Goal: Entertainment & Leisure: Consume media (video, audio)

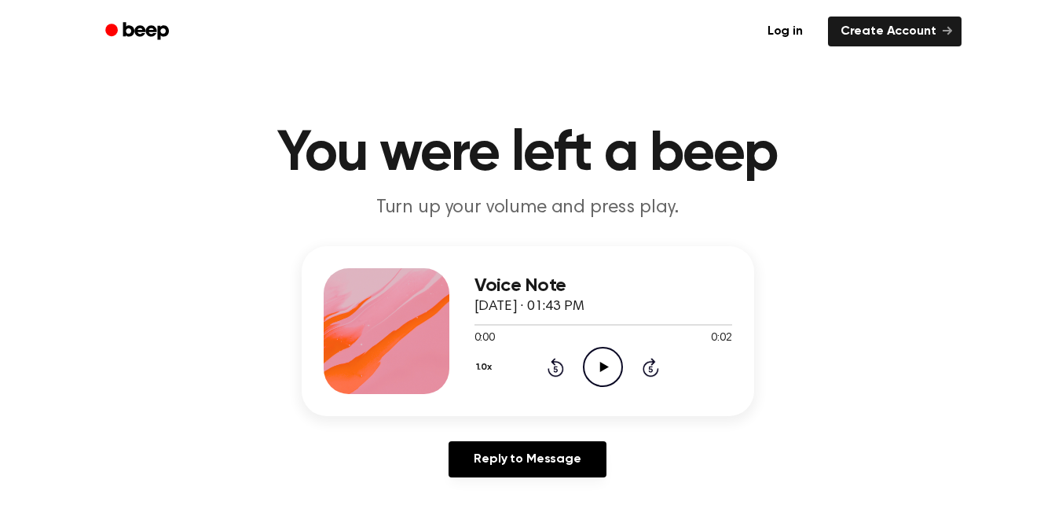
click at [611, 365] on icon "Play Audio" at bounding box center [603, 367] width 40 height 40
click at [596, 365] on icon "Play Audio" at bounding box center [603, 367] width 40 height 40
click at [600, 358] on icon "Play Audio" at bounding box center [603, 367] width 40 height 40
click at [598, 370] on icon "Play Audio" at bounding box center [603, 367] width 40 height 40
click at [615, 362] on icon "Play Audio" at bounding box center [603, 367] width 40 height 40
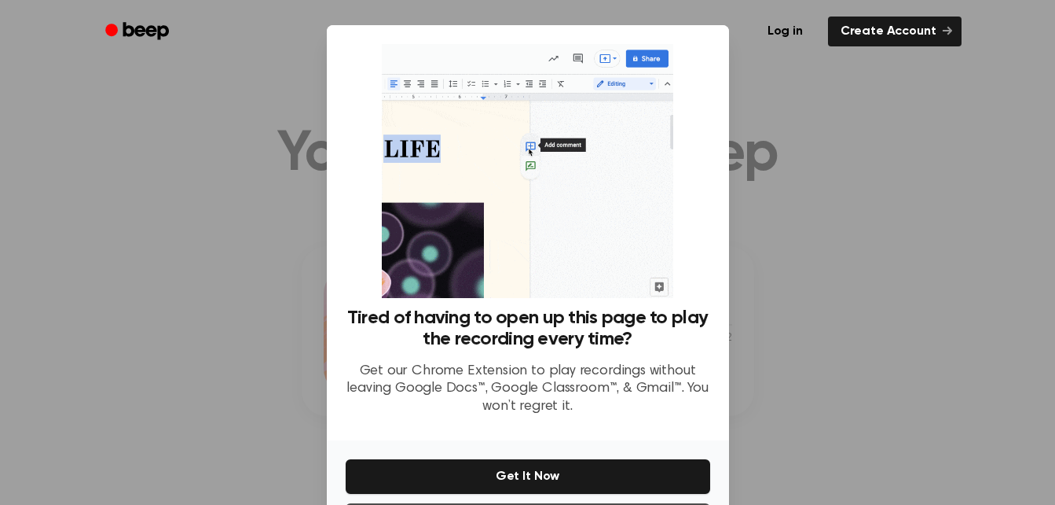
click at [783, 152] on div at bounding box center [527, 252] width 1055 height 505
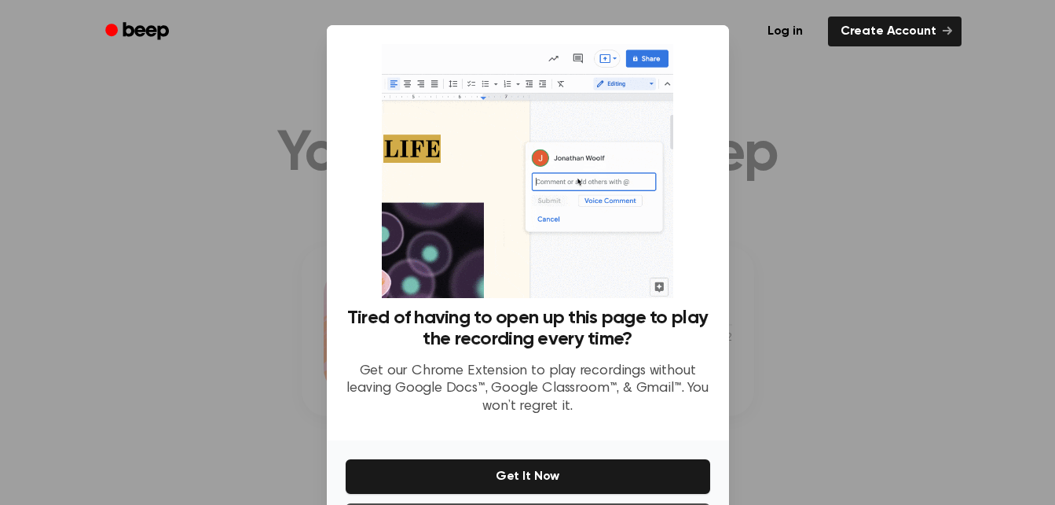
click at [773, 178] on div at bounding box center [527, 252] width 1055 height 505
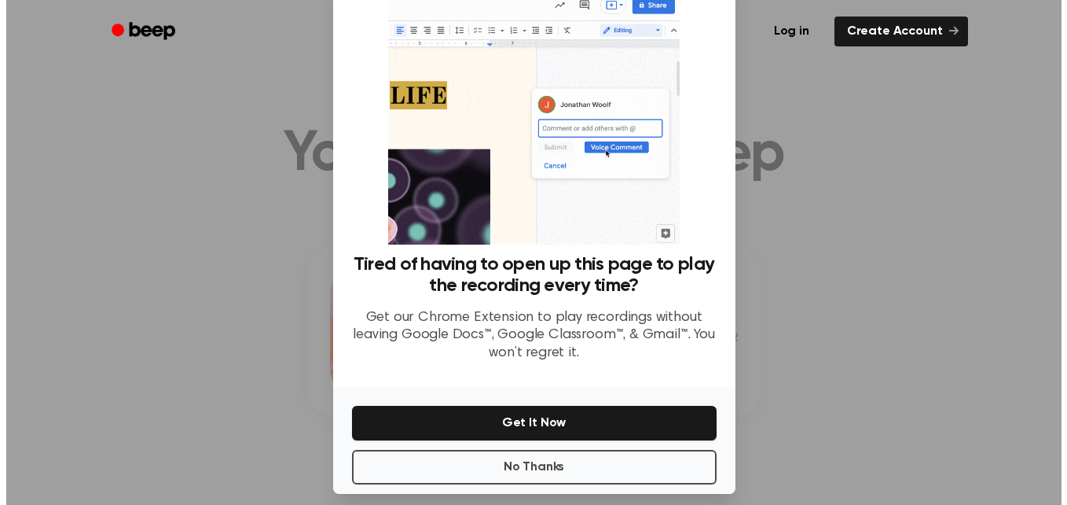
scroll to position [54, 0]
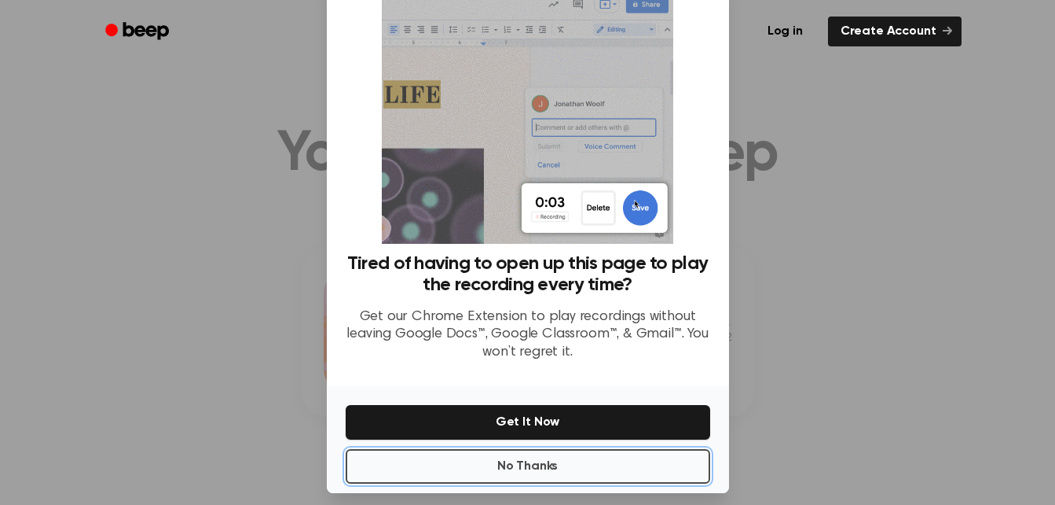
click at [580, 457] on button "No Thanks" at bounding box center [528, 466] width 365 height 35
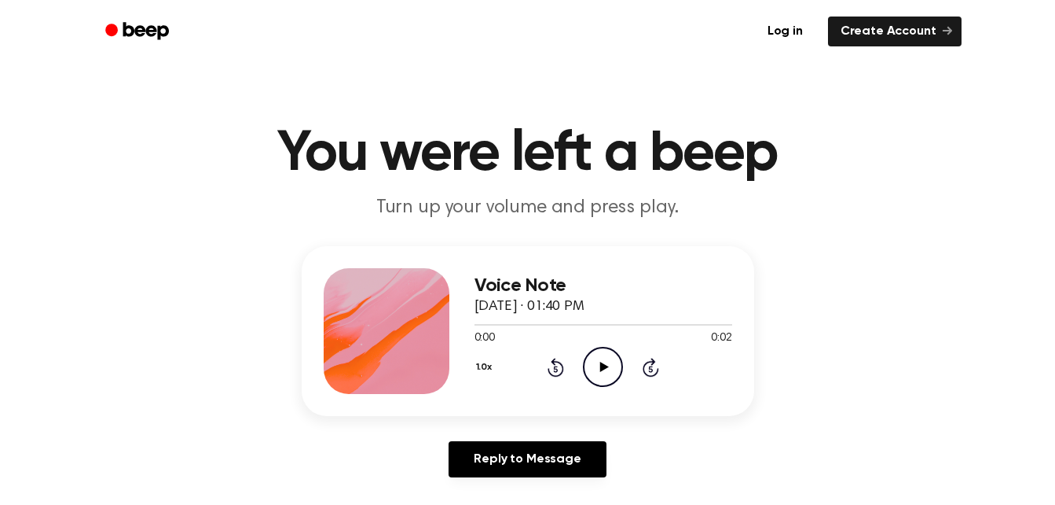
click at [605, 372] on icon "Play Audio" at bounding box center [603, 367] width 40 height 40
click at [605, 372] on icon at bounding box center [603, 366] width 7 height 10
click at [605, 372] on icon "Play Audio" at bounding box center [603, 367] width 40 height 40
drag, startPoint x: 605, startPoint y: 372, endPoint x: 592, endPoint y: 370, distance: 13.5
click at [592, 370] on icon "Play Audio" at bounding box center [603, 367] width 40 height 40
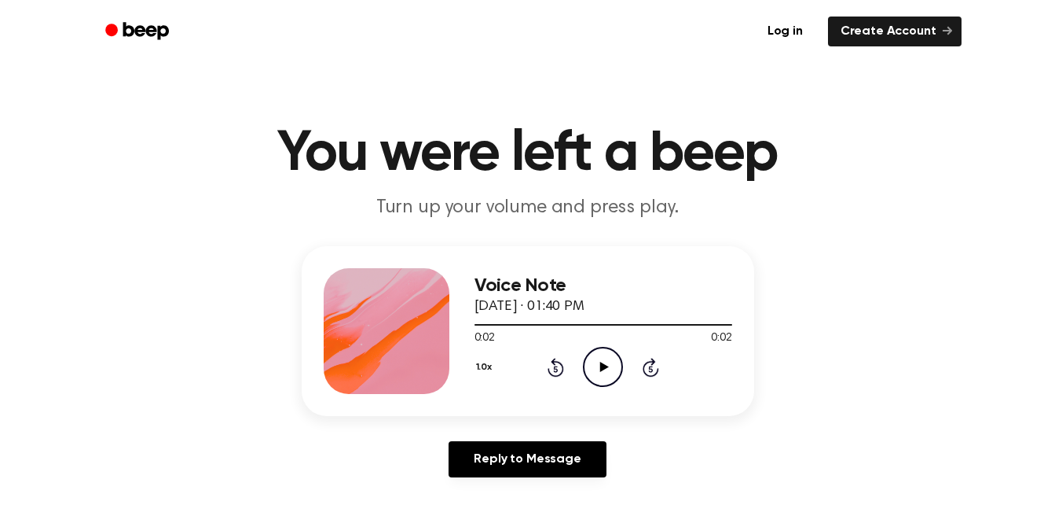
click at [592, 370] on icon "Play Audio" at bounding box center [603, 367] width 40 height 40
click at [600, 362] on icon "Play Audio" at bounding box center [603, 367] width 40 height 40
click at [602, 364] on icon at bounding box center [604, 366] width 9 height 10
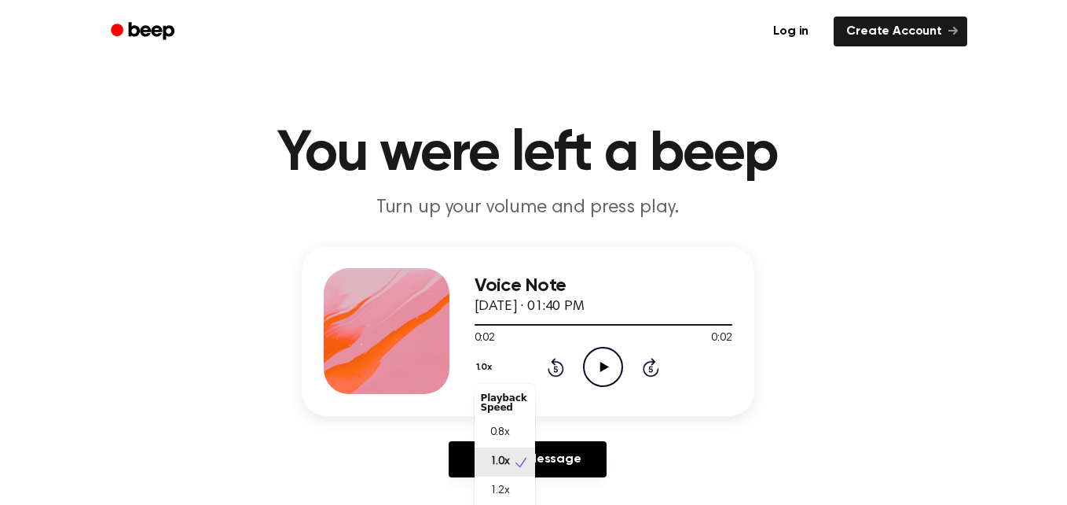
click at [482, 364] on button "1.0x" at bounding box center [487, 367] width 24 height 27
click at [509, 442] on div "0.8x" at bounding box center [505, 432] width 61 height 29
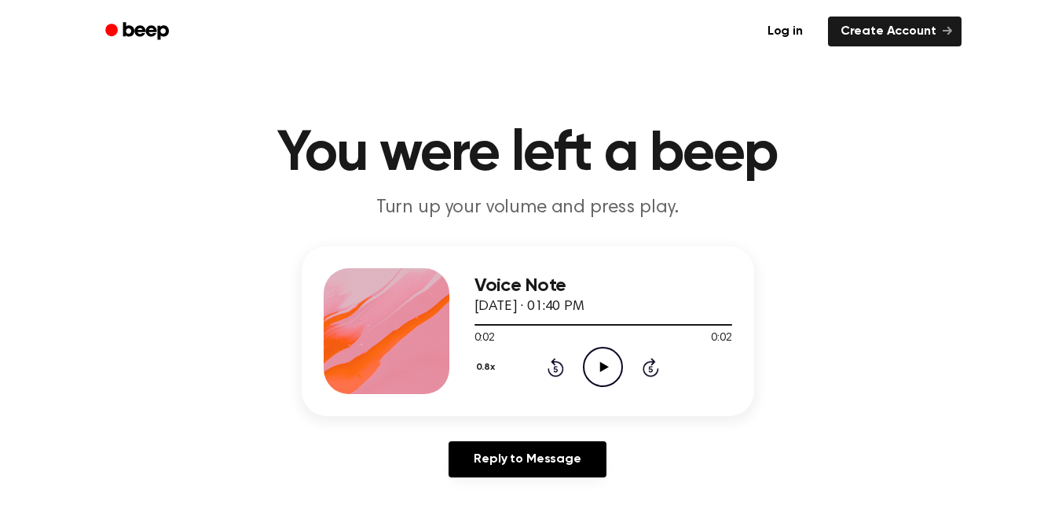
click at [604, 357] on icon "Play Audio" at bounding box center [603, 367] width 40 height 40
click at [603, 373] on icon "Play Audio" at bounding box center [603, 367] width 40 height 40
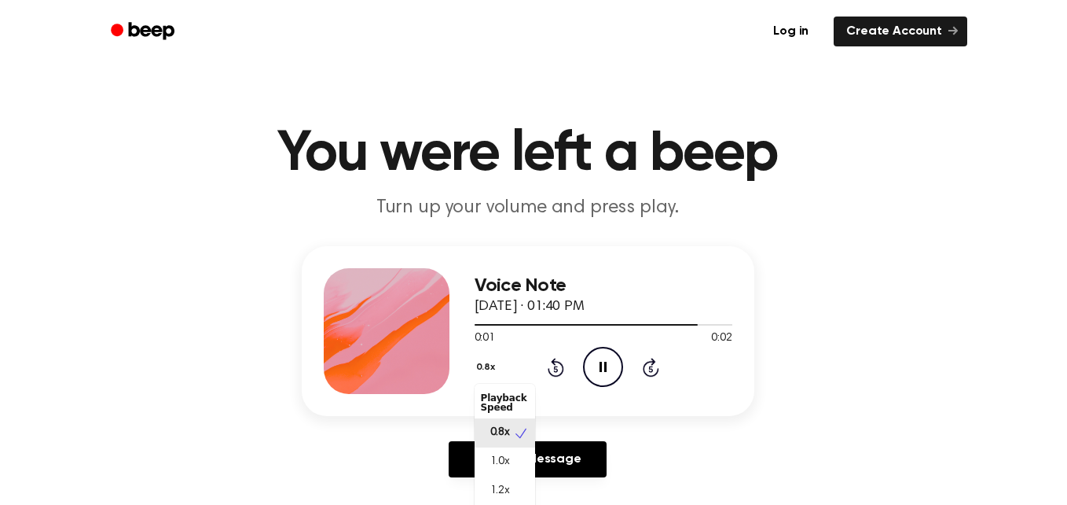
click at [482, 361] on button "0.8x" at bounding box center [488, 367] width 27 height 27
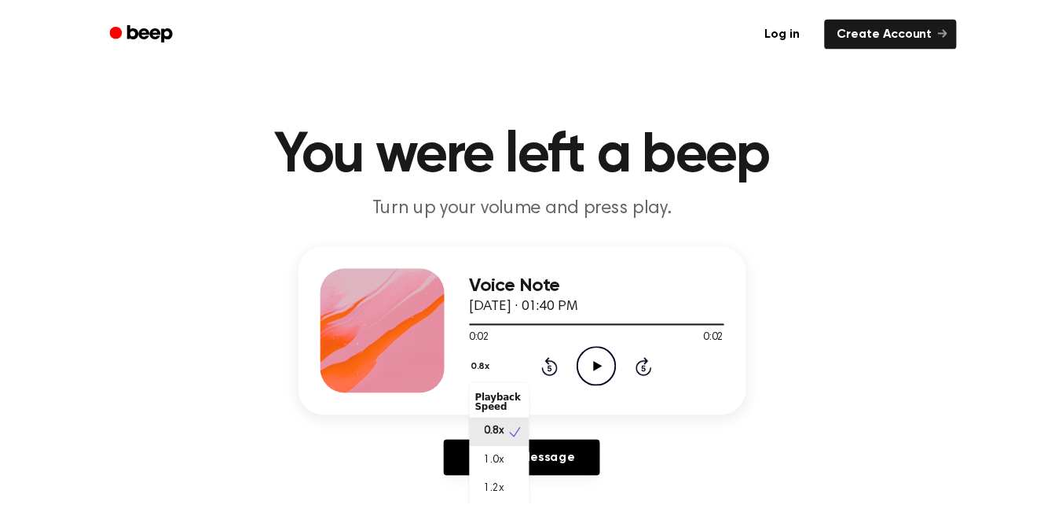
scroll to position [7, 0]
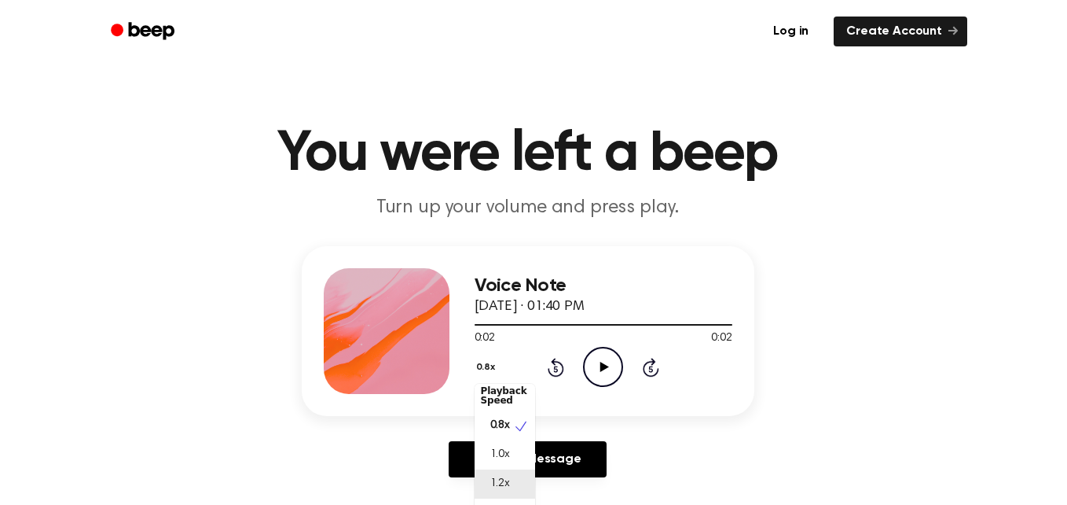
click at [503, 490] on span "1.2x" at bounding box center [500, 483] width 20 height 17
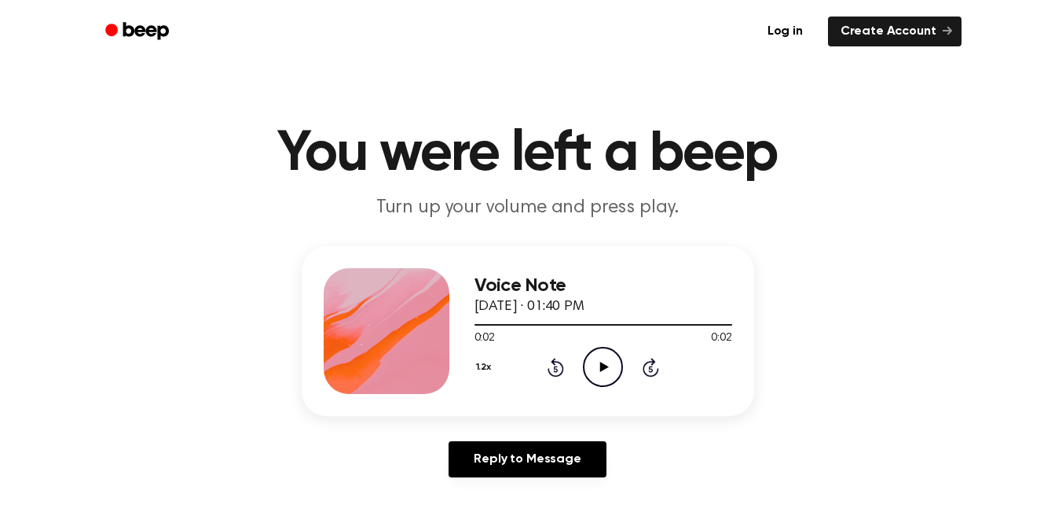
click at [615, 365] on icon "Play Audio" at bounding box center [603, 367] width 40 height 40
click at [481, 365] on button "1.2x" at bounding box center [486, 367] width 23 height 27
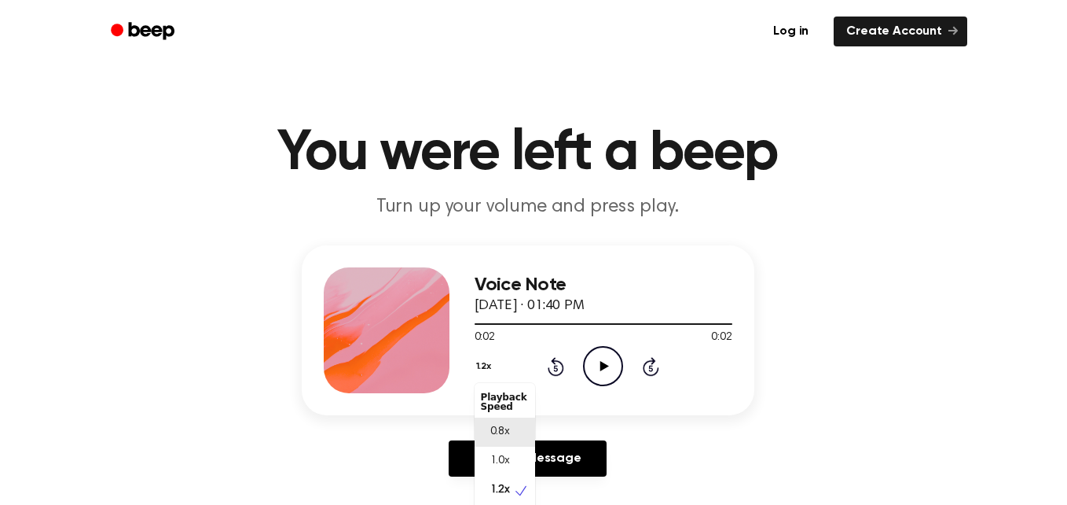
click at [512, 419] on div "0.8x" at bounding box center [505, 431] width 61 height 29
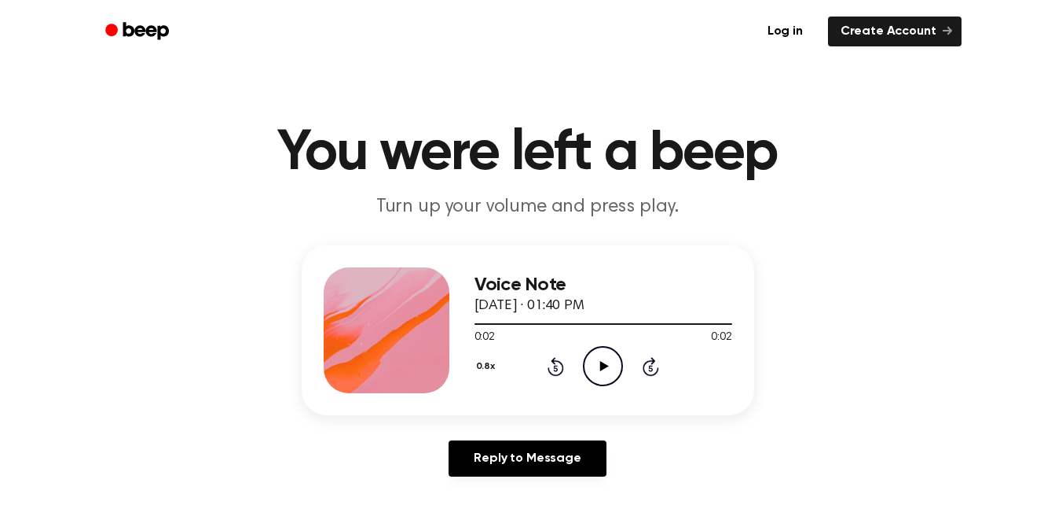
click at [598, 375] on icon "Play Audio" at bounding box center [603, 366] width 40 height 40
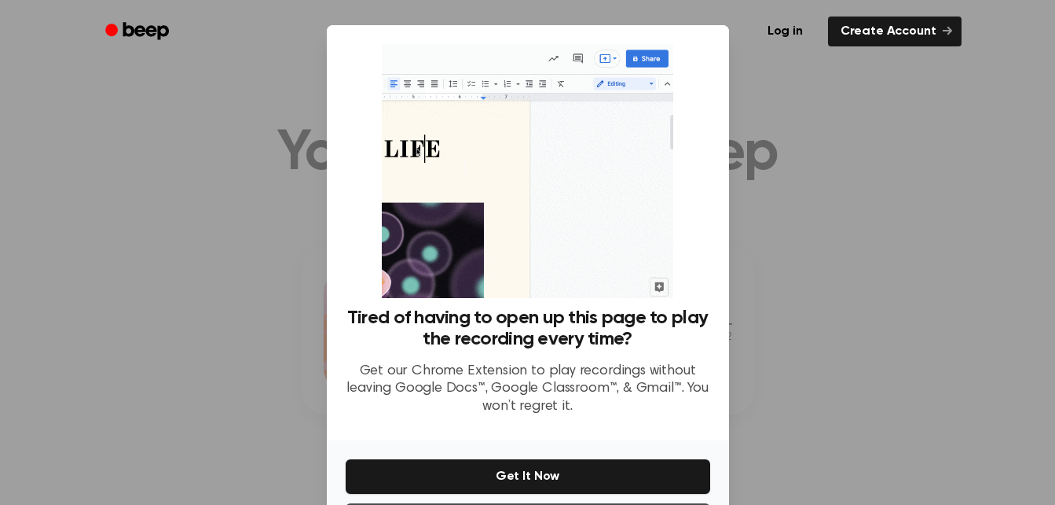
scroll to position [55, 0]
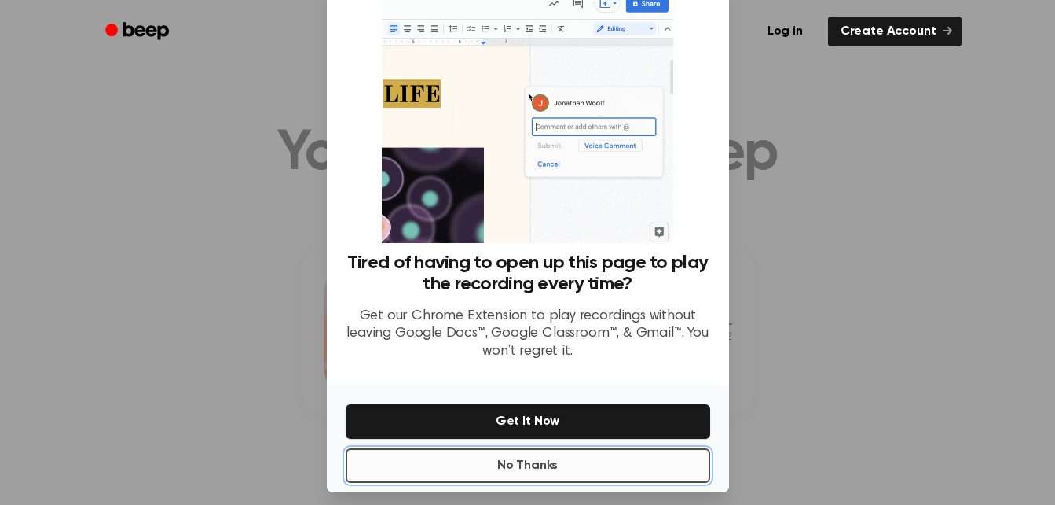
click at [620, 461] on button "No Thanks" at bounding box center [528, 465] width 365 height 35
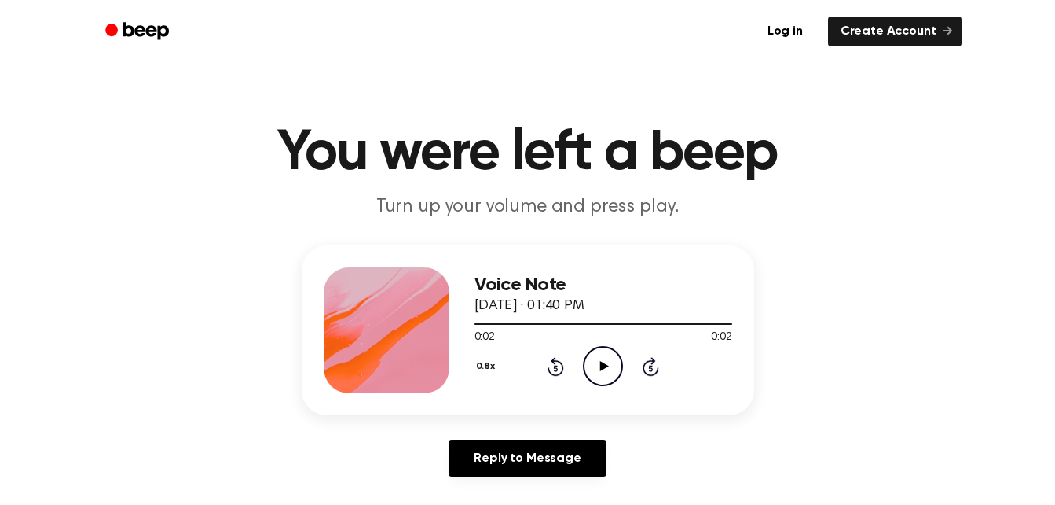
click at [603, 352] on icon "Play Audio" at bounding box center [603, 366] width 40 height 40
click at [596, 365] on icon "Play Audio" at bounding box center [603, 366] width 40 height 40
drag, startPoint x: 596, startPoint y: 363, endPoint x: 609, endPoint y: 371, distance: 15.5
click at [609, 371] on icon "Play Audio" at bounding box center [603, 366] width 40 height 40
drag, startPoint x: 609, startPoint y: 371, endPoint x: 600, endPoint y: 365, distance: 11.3
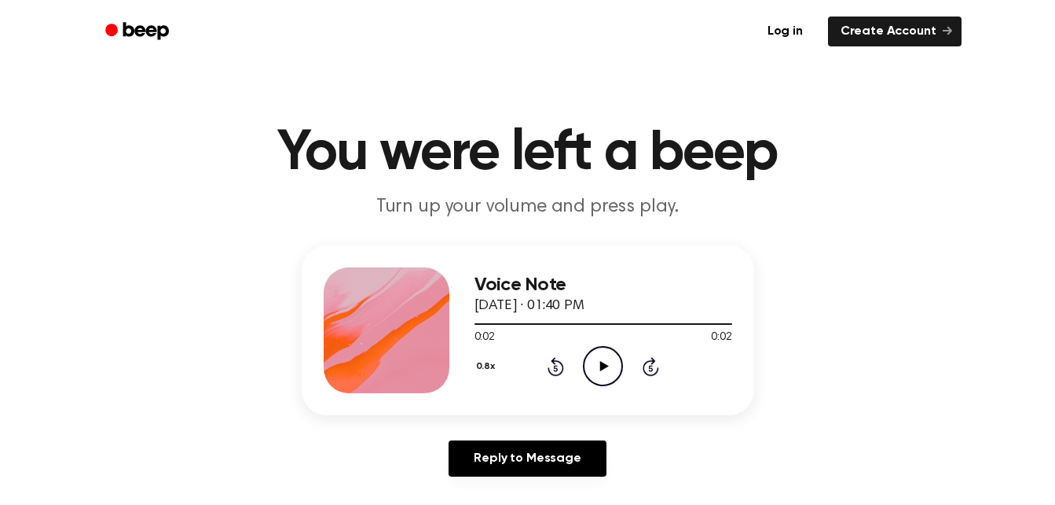
click at [600, 365] on icon "Play Audio" at bounding box center [603, 366] width 40 height 40
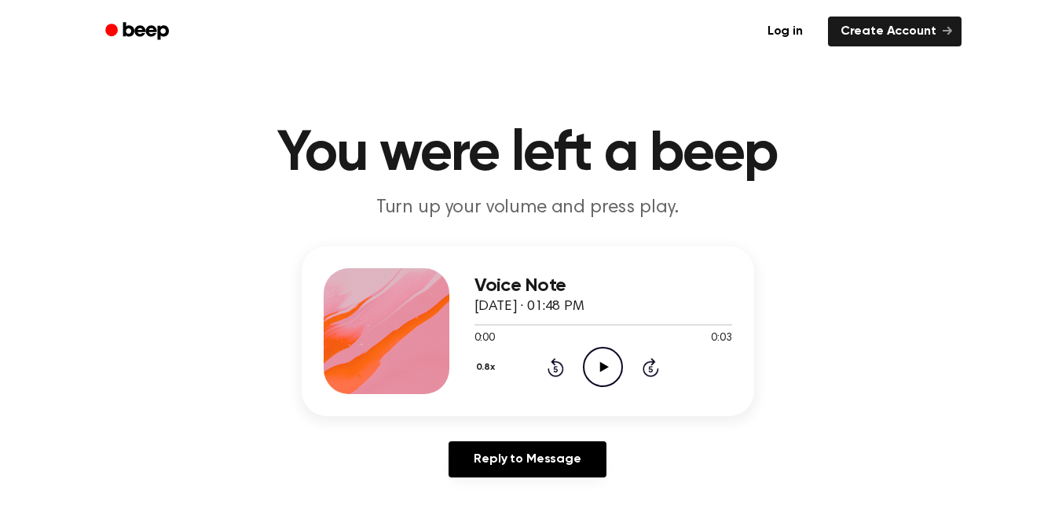
click at [598, 369] on icon "Play Audio" at bounding box center [603, 367] width 40 height 40
click at [604, 358] on icon "Play Audio" at bounding box center [603, 367] width 40 height 40
click at [604, 358] on icon "Pause Audio" at bounding box center [603, 367] width 40 height 40
